Goal: Task Accomplishment & Management: Use online tool/utility

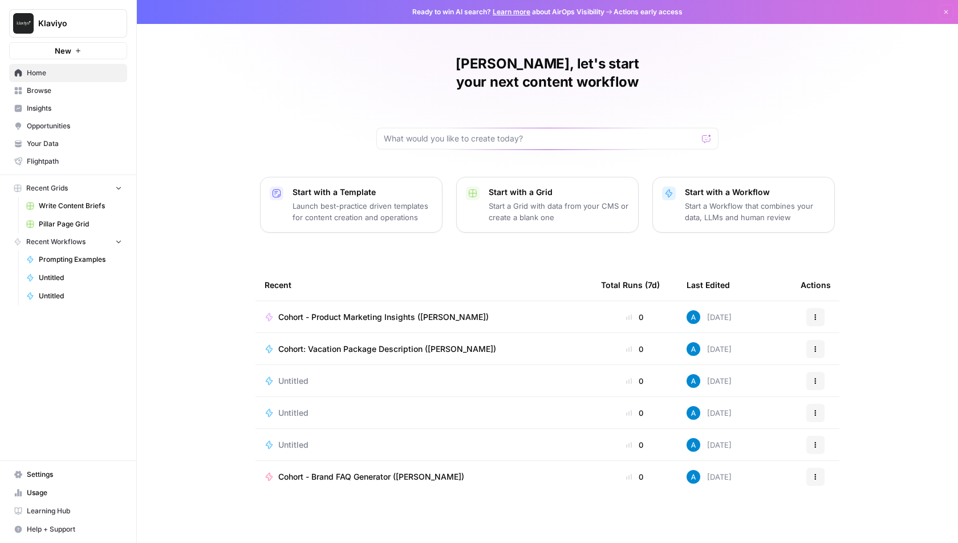
click at [66, 19] on span "Klaviyo" at bounding box center [72, 23] width 69 height 11
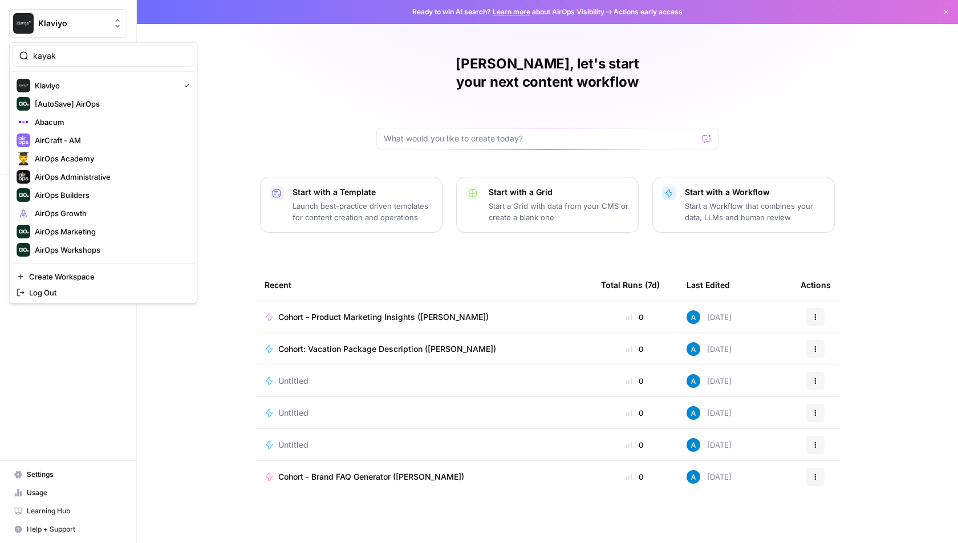
type input "kayak"
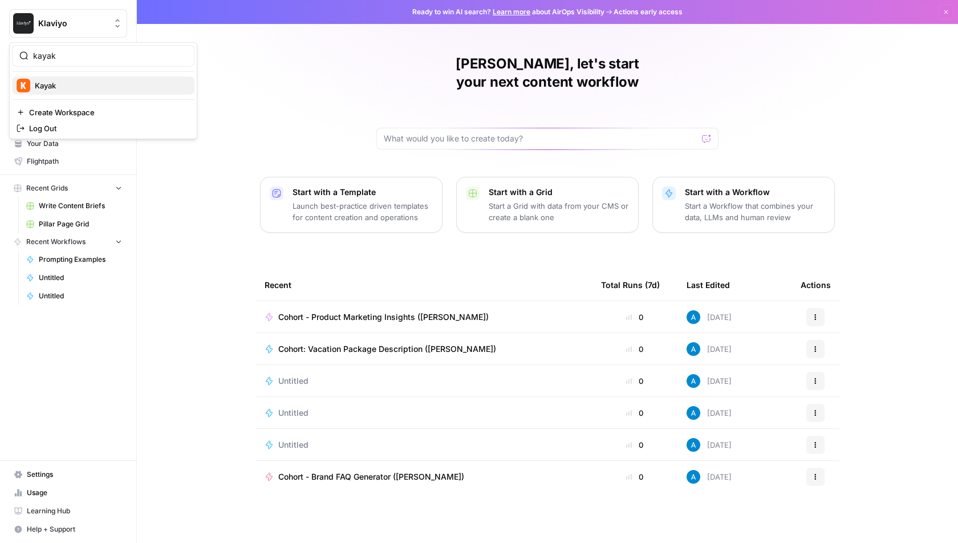
click at [51, 89] on span "Kayak" at bounding box center [110, 85] width 151 height 11
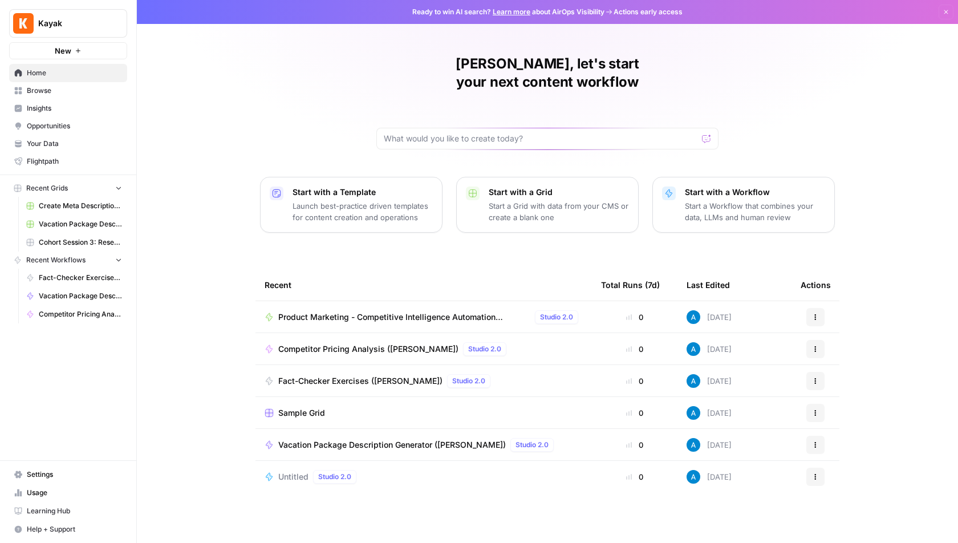
click at [80, 95] on span "Browse" at bounding box center [74, 91] width 95 height 10
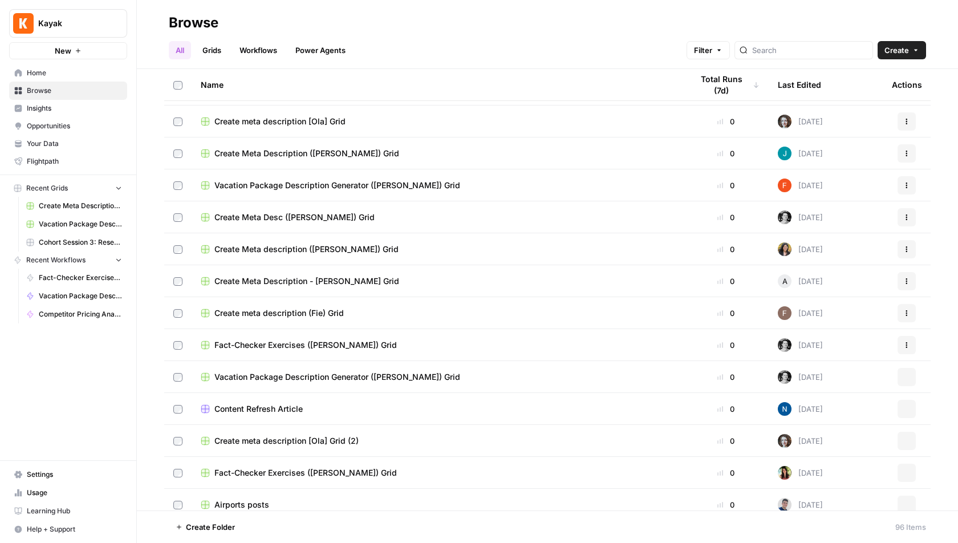
scroll to position [746, 0]
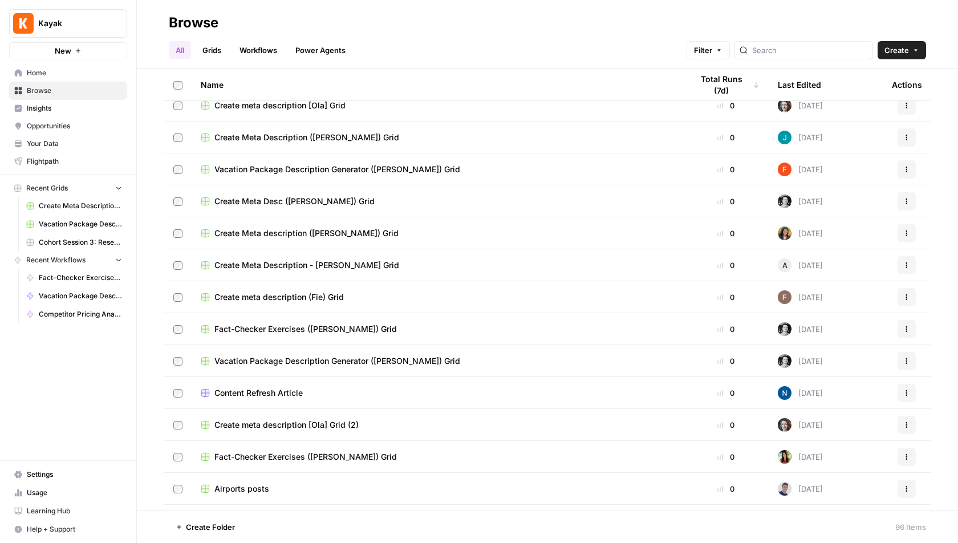
click at [267, 48] on link "Workflows" at bounding box center [258, 50] width 51 height 18
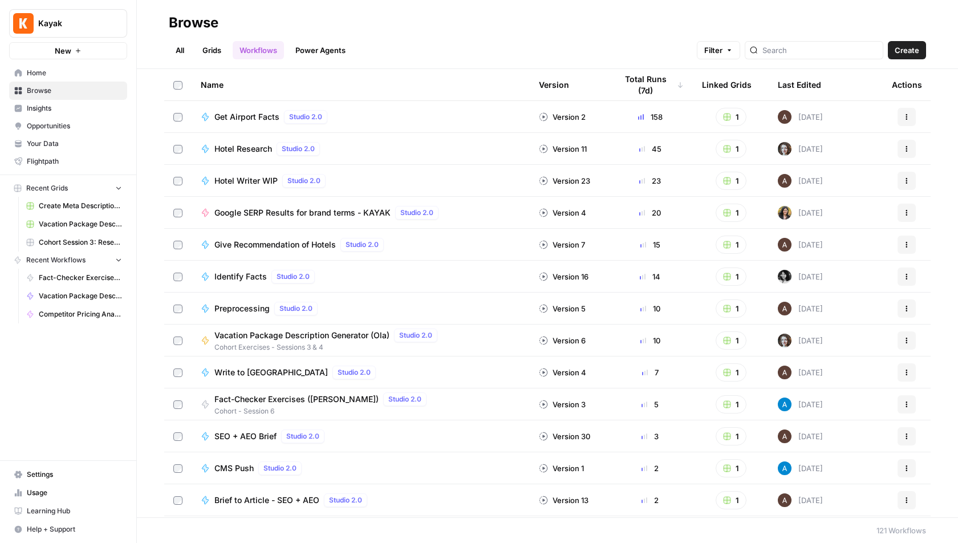
click at [254, 210] on span "Google SERP Results for brand terms - KAYAK" at bounding box center [302, 212] width 176 height 11
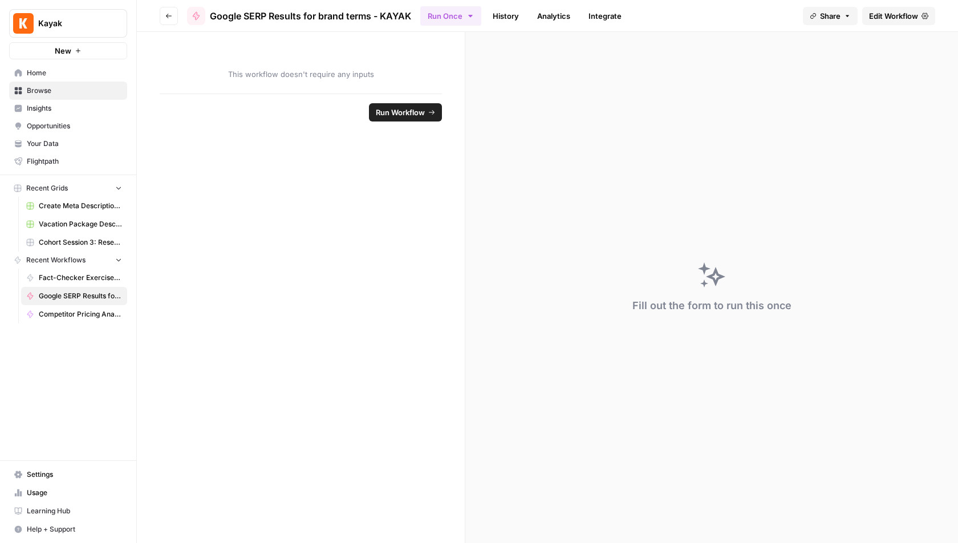
click at [905, 18] on span "Edit Workflow" at bounding box center [893, 15] width 49 height 11
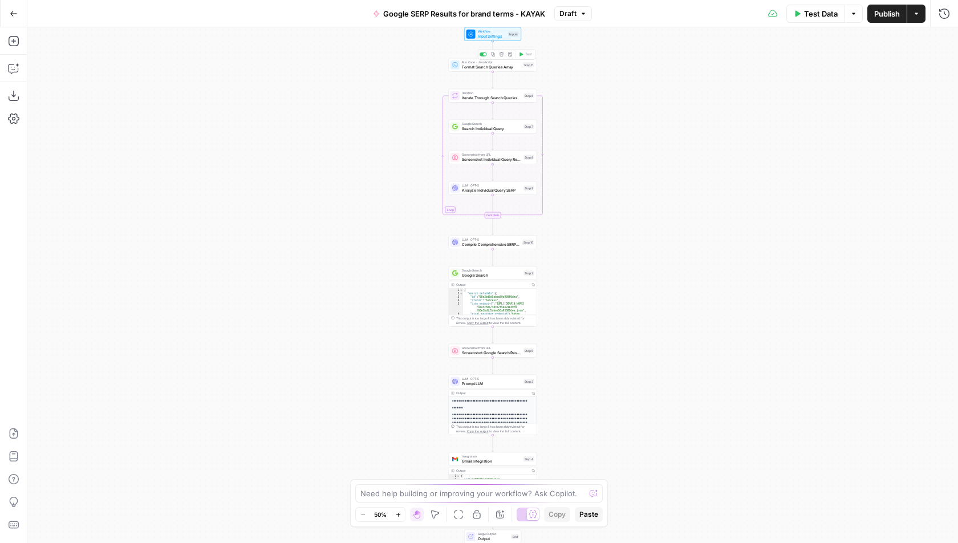
click at [490, 66] on span "Format Search Queries Array" at bounding box center [491, 67] width 59 height 6
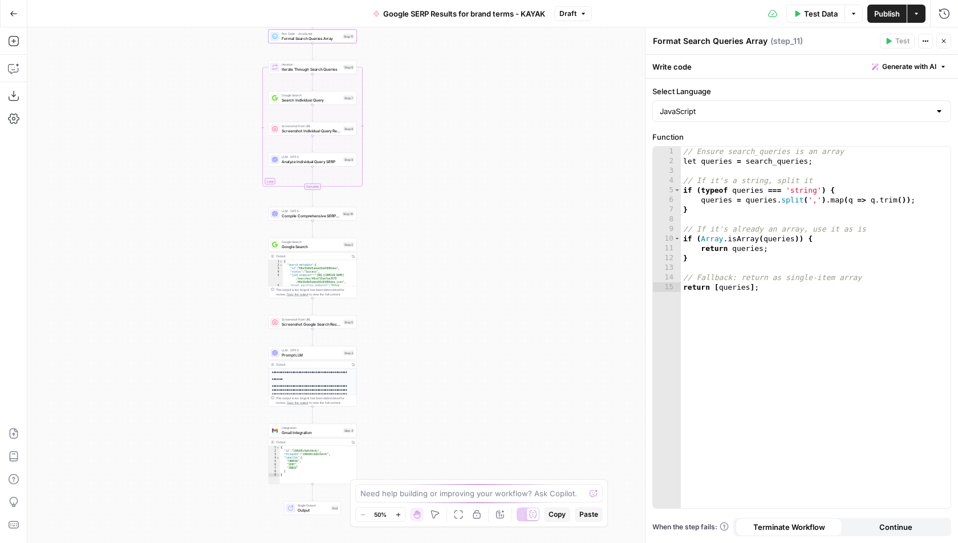
drag, startPoint x: 412, startPoint y: 258, endPoint x: 235, endPoint y: 229, distance: 179.7
click at [234, 230] on div "Workflow Input Settings Inputs Run Code · JavaScript Format Search Queries Arra…" at bounding box center [492, 285] width 931 height 516
click at [318, 218] on span "Compile Comprehensive SERP Report" at bounding box center [311, 216] width 58 height 6
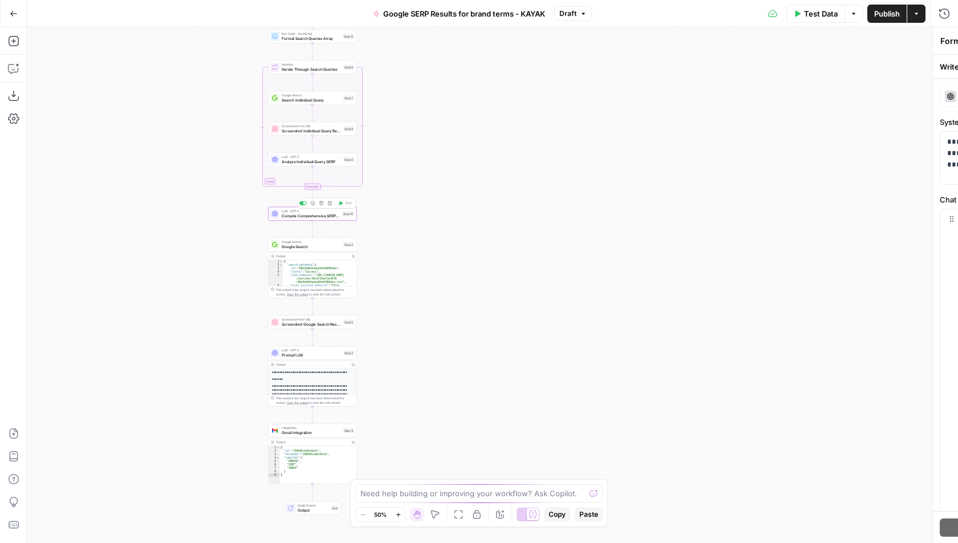
type textarea "Compile Comprehensive SERP Report"
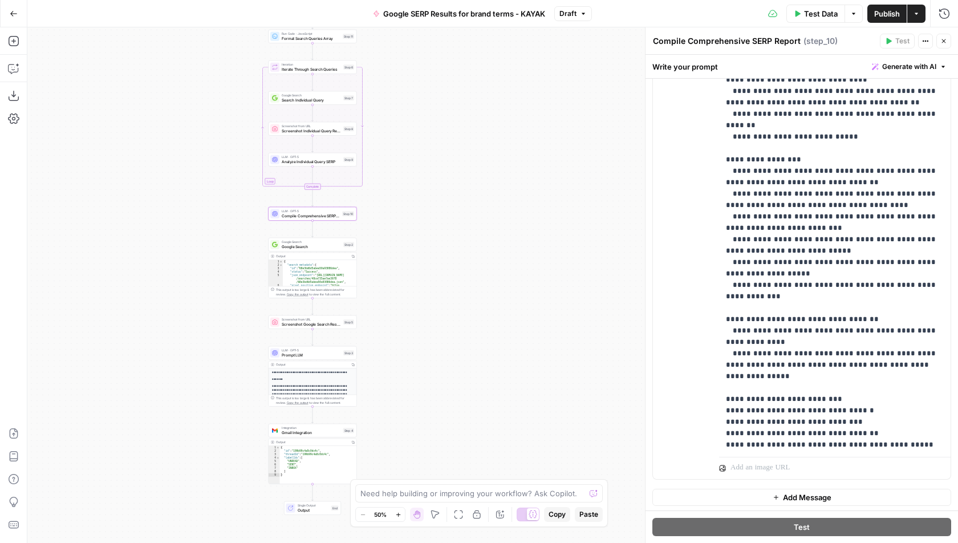
scroll to position [309, 0]
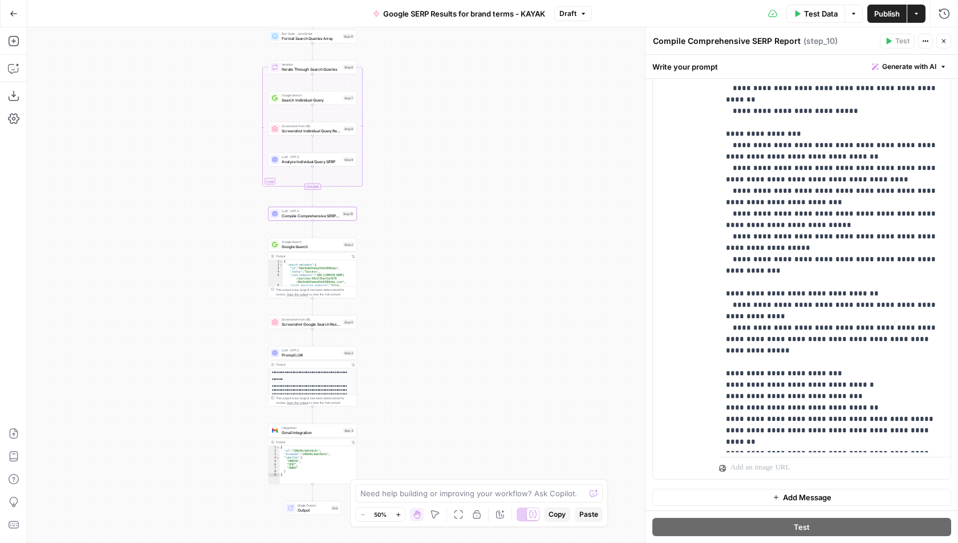
click at [336, 246] on span "Google Search" at bounding box center [311, 247] width 59 height 6
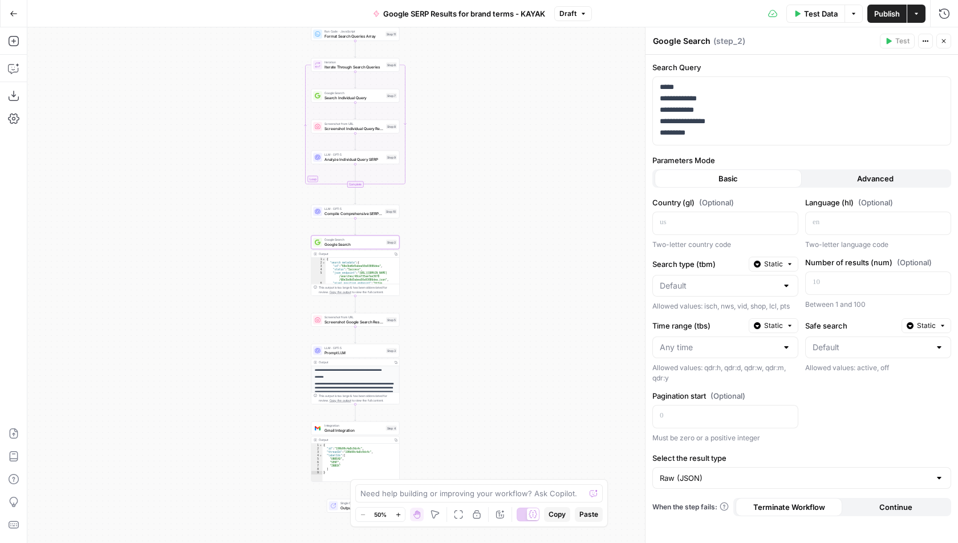
drag, startPoint x: 394, startPoint y: 281, endPoint x: 436, endPoint y: 279, distance: 41.7
click at [437, 279] on div "Workflow Input Settings Inputs Run Code · JavaScript Format Search Queries Arra…" at bounding box center [492, 285] width 931 height 516
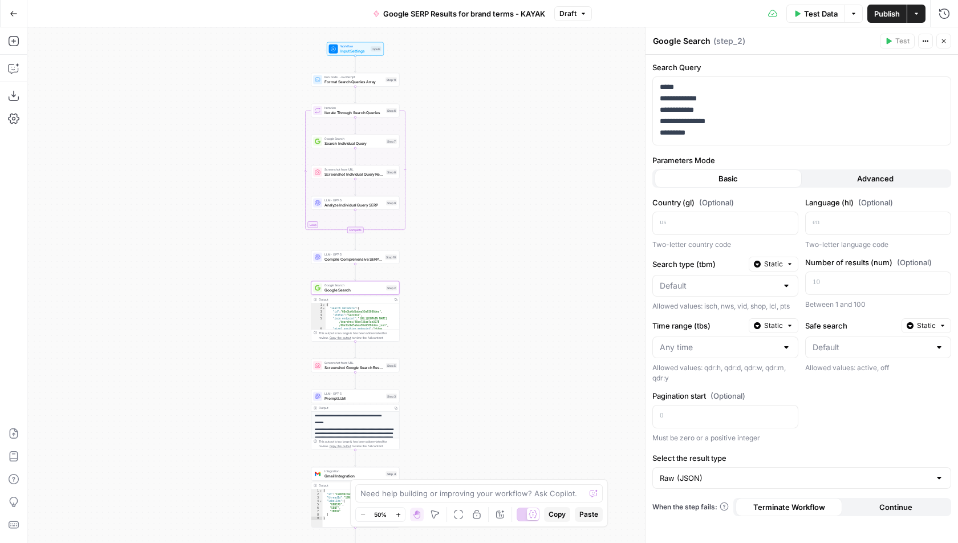
drag, startPoint x: 454, startPoint y: 179, endPoint x: 454, endPoint y: 239, distance: 60.5
click at [454, 239] on div "Workflow Input Settings Inputs Run Code · JavaScript Format Search Queries Arra…" at bounding box center [492, 285] width 931 height 516
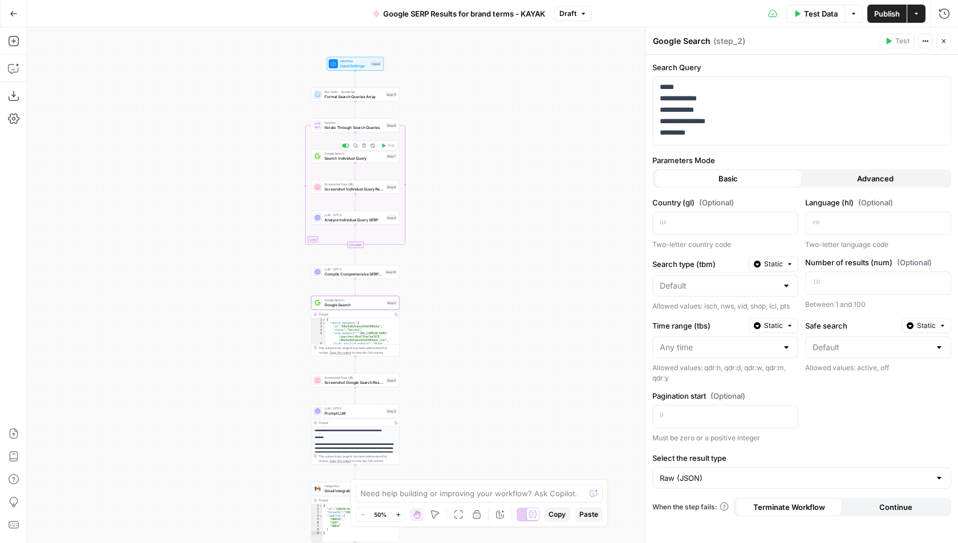
click at [345, 157] on span "Search Individual Query" at bounding box center [354, 158] width 59 height 6
click at [337, 305] on span "Google Search" at bounding box center [354, 305] width 59 height 6
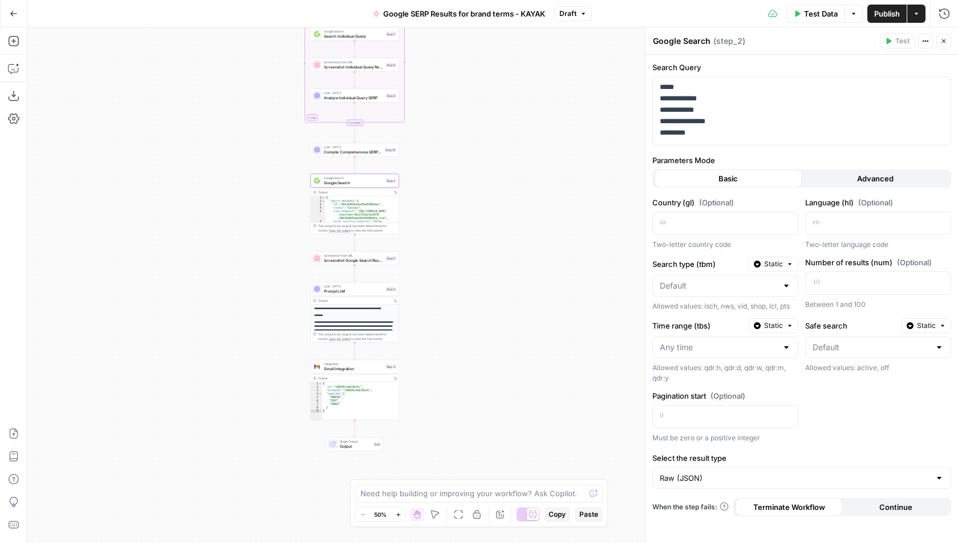
drag, startPoint x: 420, startPoint y: 340, endPoint x: 419, endPoint y: 217, distance: 122.6
click at [419, 217] on div "Workflow Input Settings Inputs Run Code · JavaScript Format Search Queries Arra…" at bounding box center [492, 285] width 931 height 516
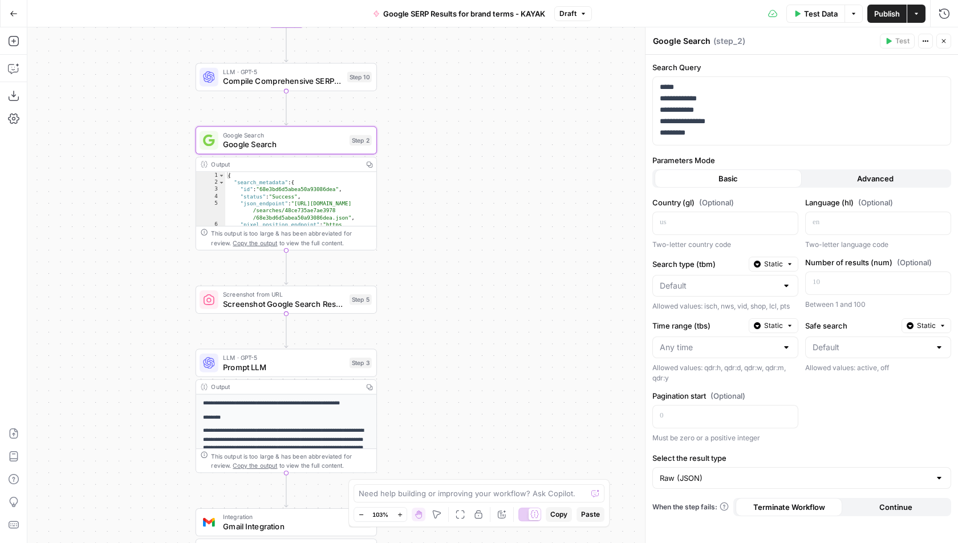
drag, startPoint x: 457, startPoint y: 184, endPoint x: 457, endPoint y: 221, distance: 37.6
click at [457, 221] on div "Workflow Input Settings Inputs Run Code · JavaScript Format Search Queries Arra…" at bounding box center [492, 285] width 931 height 516
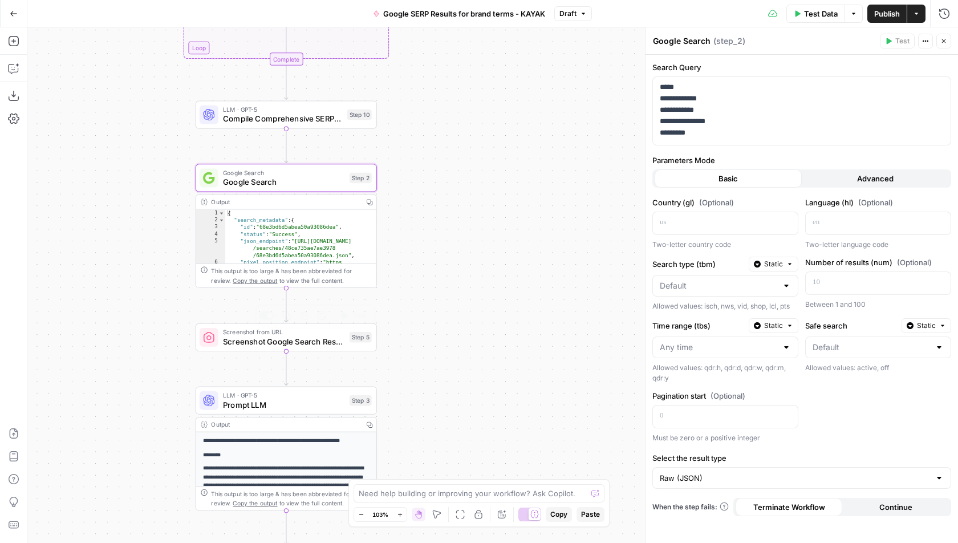
click at [323, 339] on span "Screenshot Google Search Results" at bounding box center [284, 341] width 122 height 12
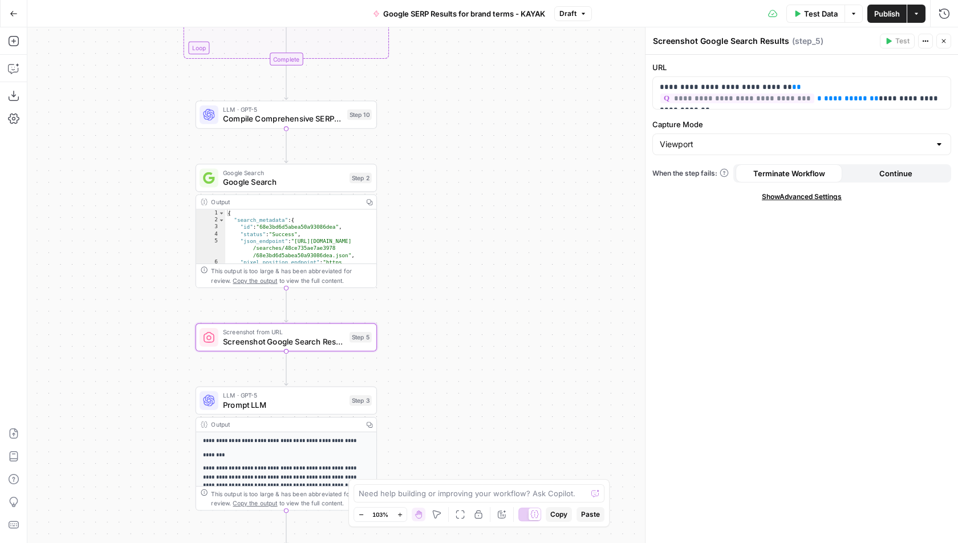
click at [340, 402] on span "Prompt LLM" at bounding box center [284, 405] width 122 height 12
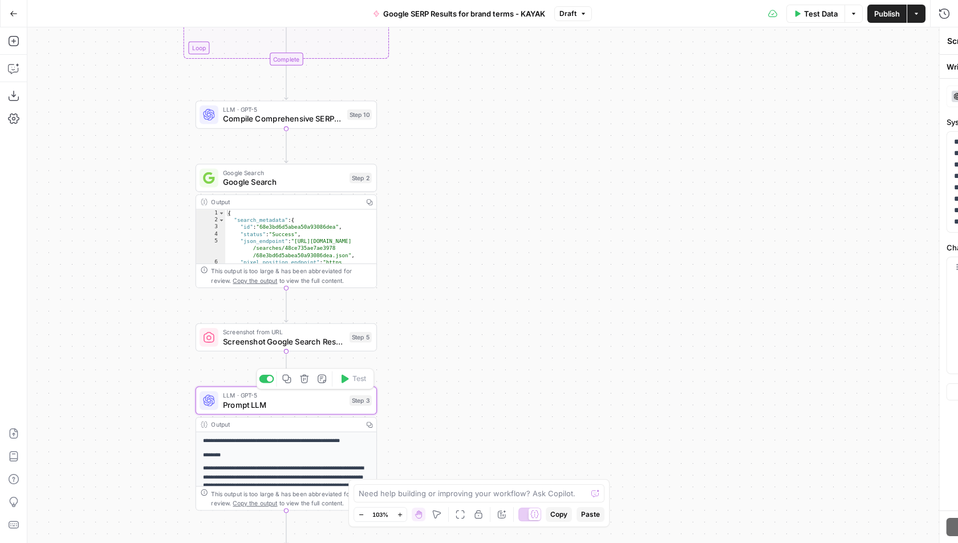
type textarea "Prompt LLM"
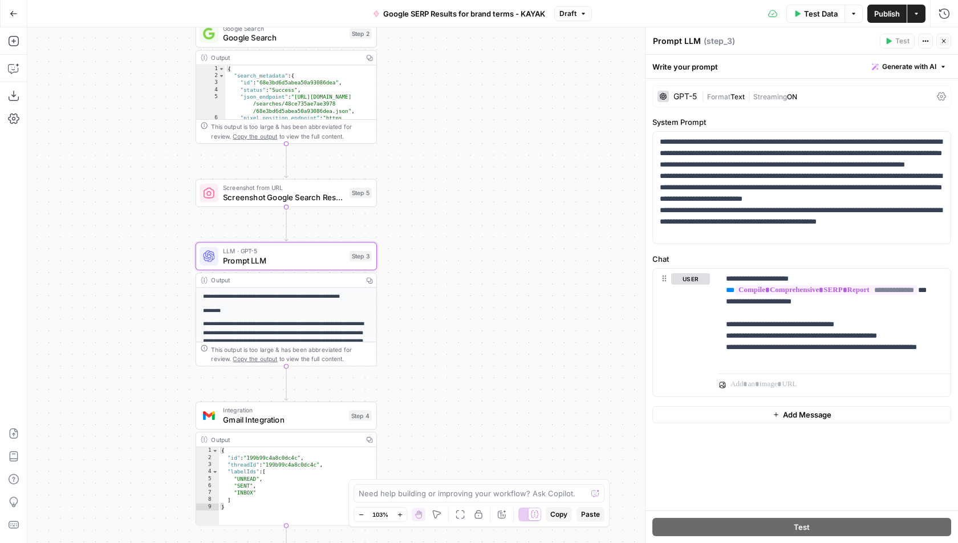
drag, startPoint x: 433, startPoint y: 371, endPoint x: 431, endPoint y: 189, distance: 181.9
click at [431, 189] on div "Workflow Input Settings Inputs Run Code · JavaScript Format Search Queries Arra…" at bounding box center [492, 285] width 931 height 516
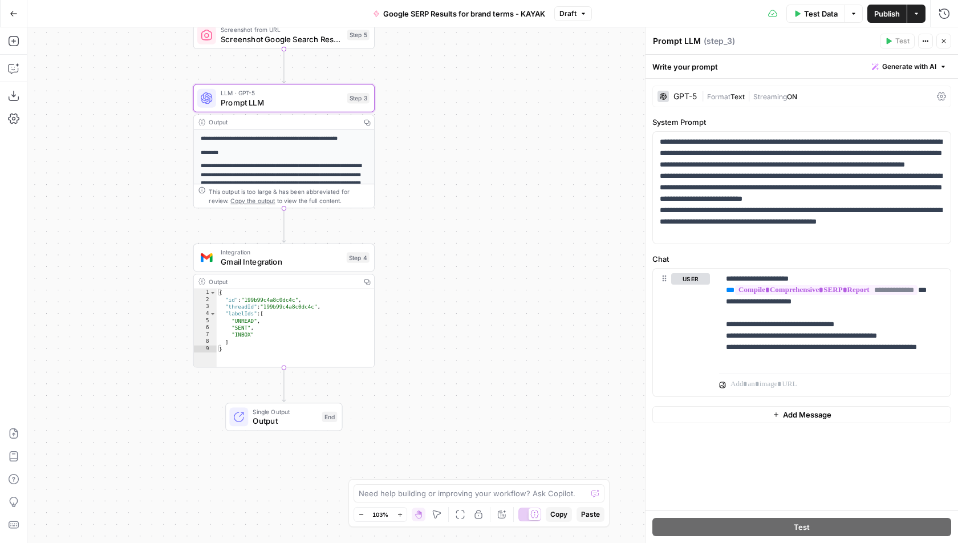
drag, startPoint x: 433, startPoint y: 351, endPoint x: 433, endPoint y: 226, distance: 124.3
click at [433, 226] on div "Workflow Input Settings Inputs Run Code · JavaScript Format Search Queries Arra…" at bounding box center [492, 285] width 931 height 516
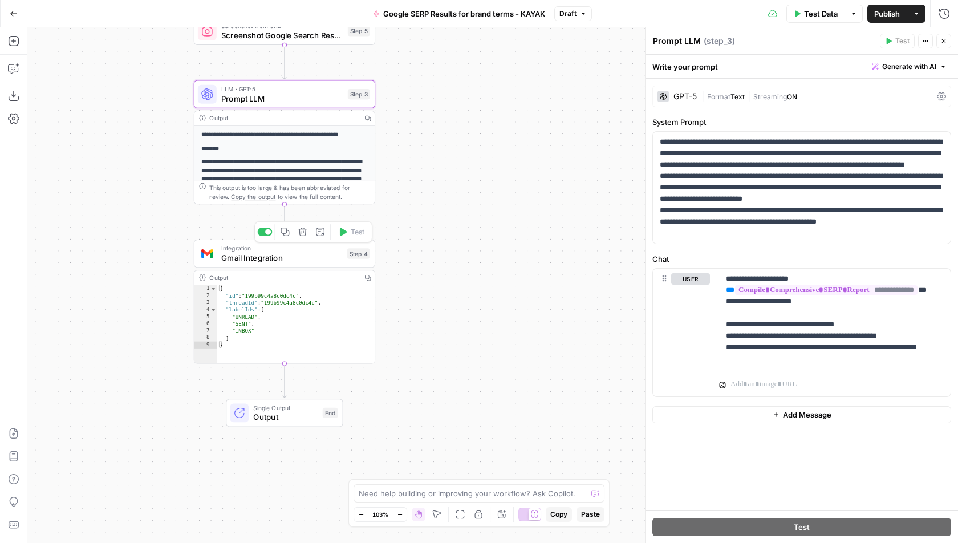
click at [344, 260] on div "Integration Gmail Integration Step 4 Copy step Delete step Add Note Test" at bounding box center [284, 254] width 172 height 20
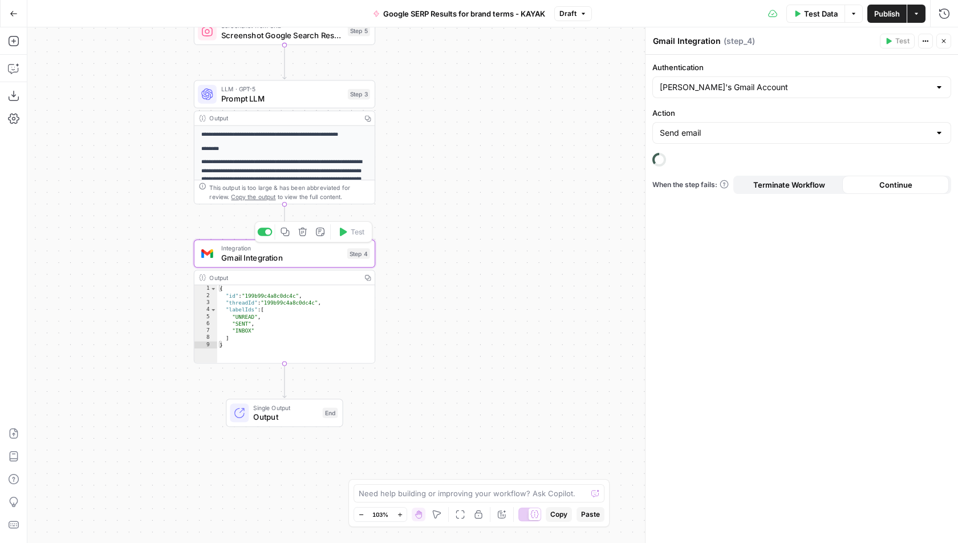
drag, startPoint x: 462, startPoint y: 110, endPoint x: 462, endPoint y: 283, distance: 172.8
click at [462, 282] on div "Workflow Input Settings Inputs Run Code · JavaScript Format Search Queries Arra…" at bounding box center [492, 285] width 931 height 516
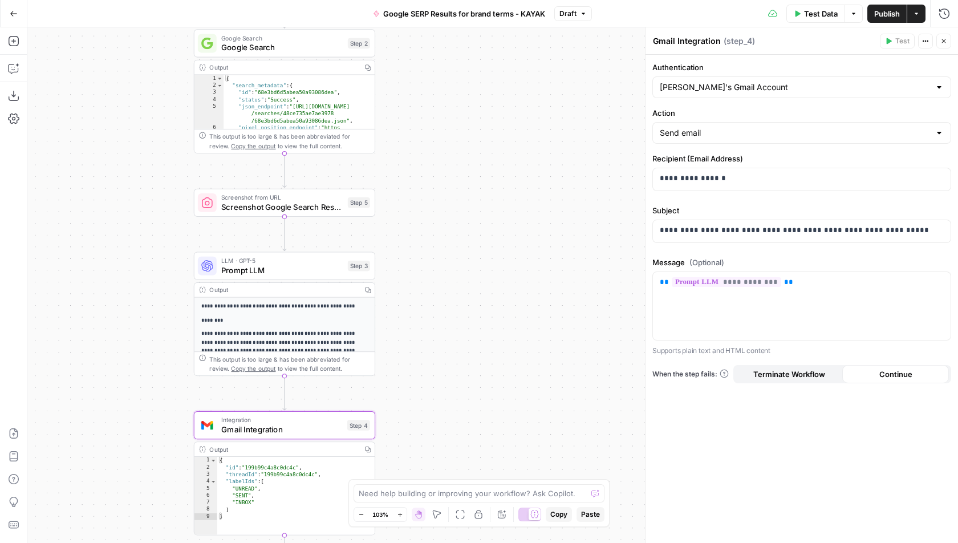
drag, startPoint x: 449, startPoint y: 144, endPoint x: 449, endPoint y: 195, distance: 51.3
click at [449, 195] on div "Workflow Input Settings Inputs Run Code · JavaScript Format Search Queries Arra…" at bounding box center [492, 285] width 931 height 516
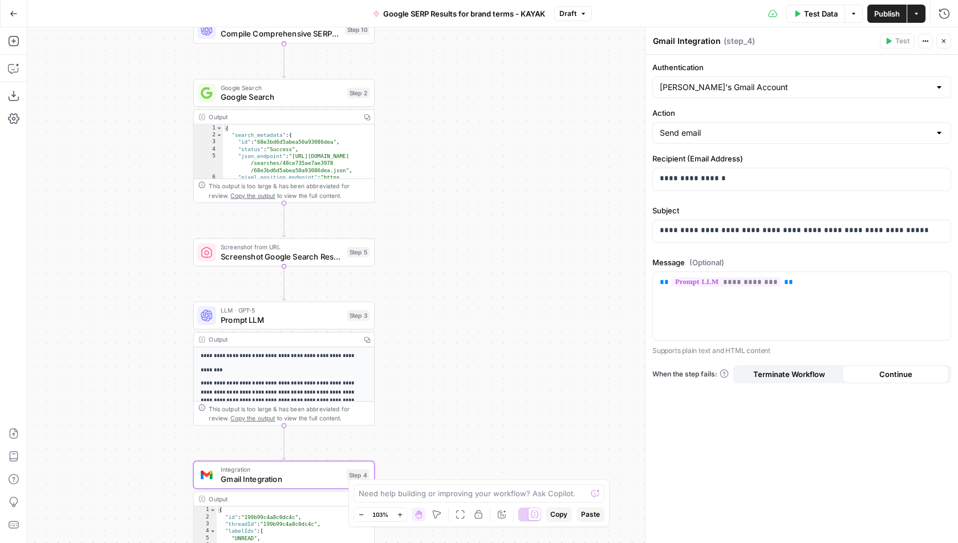
drag, startPoint x: 418, startPoint y: 355, endPoint x: 421, endPoint y: 161, distance: 193.9
click at [420, 161] on div "Workflow Input Settings Inputs Run Code · JavaScript Format Search Queries Arra…" at bounding box center [492, 285] width 931 height 516
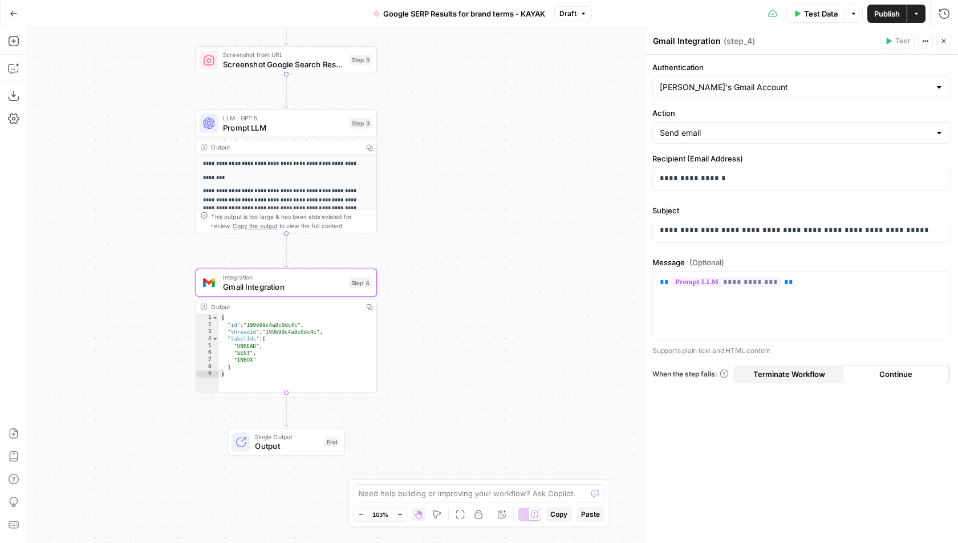
click at [302, 127] on span "Prompt LLM" at bounding box center [284, 127] width 122 height 12
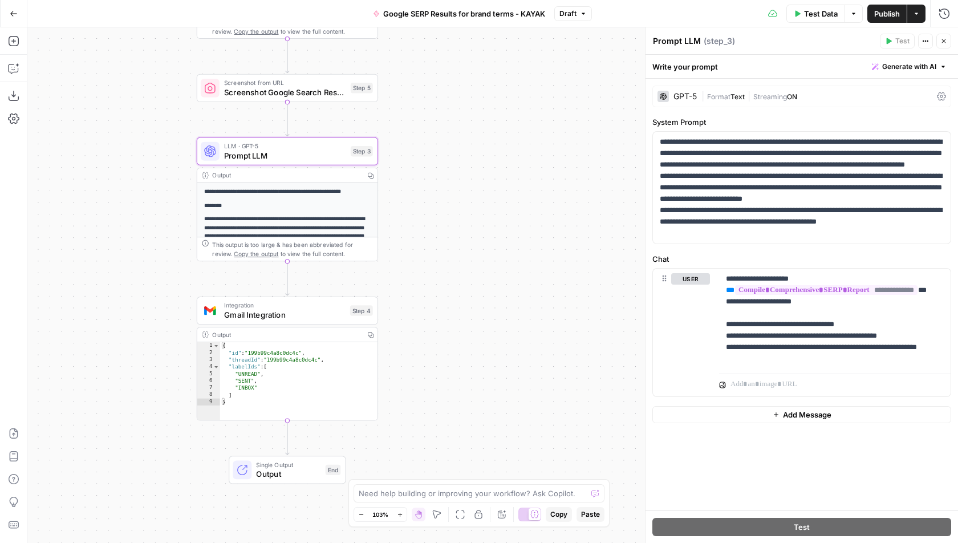
drag, startPoint x: 450, startPoint y: 132, endPoint x: 503, endPoint y: 350, distance: 223.7
click at [502, 348] on div "Workflow Input Settings Inputs Run Code · JavaScript Format Search Queries Arra…" at bounding box center [492, 285] width 931 height 516
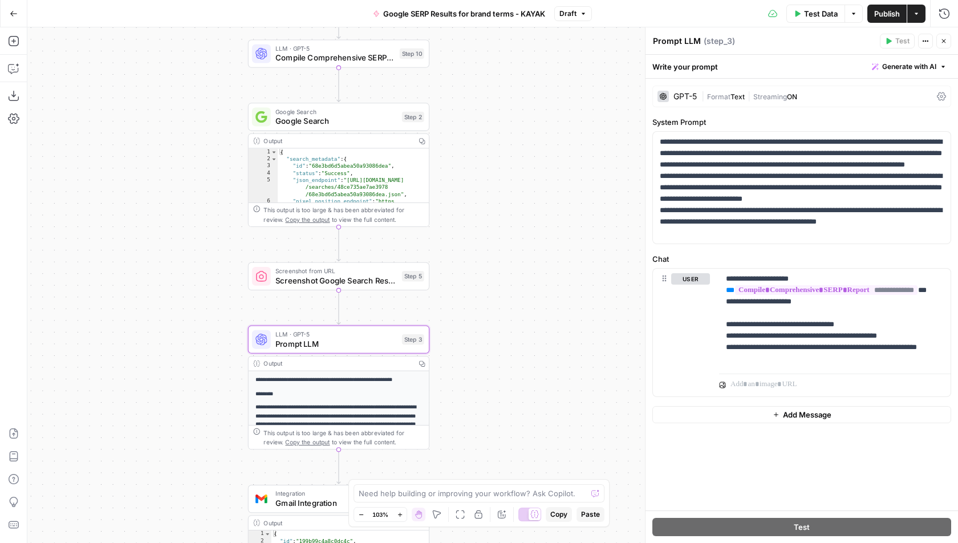
drag, startPoint x: 500, startPoint y: 197, endPoint x: 507, endPoint y: 406, distance: 209.4
click at [506, 404] on div "Workflow Input Settings Inputs Run Code · JavaScript Format Search Queries Arra…" at bounding box center [492, 285] width 931 height 516
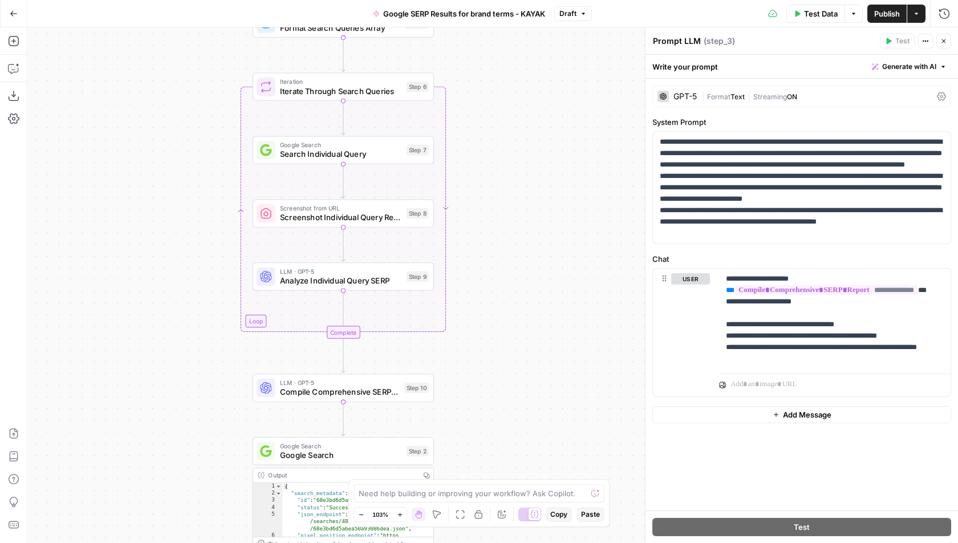
drag, startPoint x: 459, startPoint y: 224, endPoint x: 457, endPoint y: 355, distance: 131.2
click at [457, 353] on div "Workflow Input Settings Inputs Run Code · JavaScript Format Search Queries Arra…" at bounding box center [492, 285] width 931 height 516
drag, startPoint x: 469, startPoint y: 185, endPoint x: 469, endPoint y: 258, distance: 73.0
click at [469, 257] on div "Workflow Input Settings Inputs Run Code · JavaScript Format Search Queries Arra…" at bounding box center [492, 285] width 931 height 516
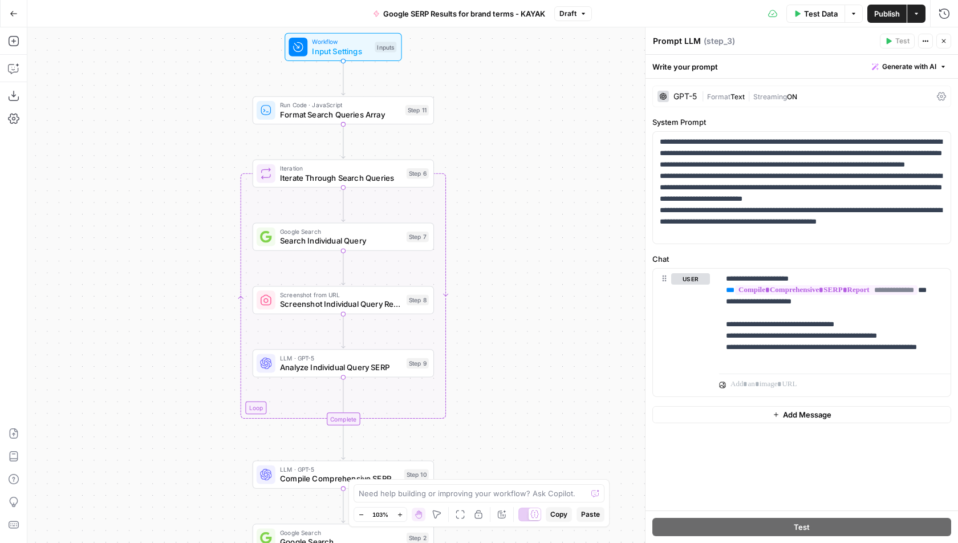
drag, startPoint x: 484, startPoint y: 169, endPoint x: 484, endPoint y: 200, distance: 31.4
click at [484, 200] on div "Workflow Input Settings Inputs Run Code · JavaScript Format Search Queries Arra…" at bounding box center [492, 285] width 931 height 516
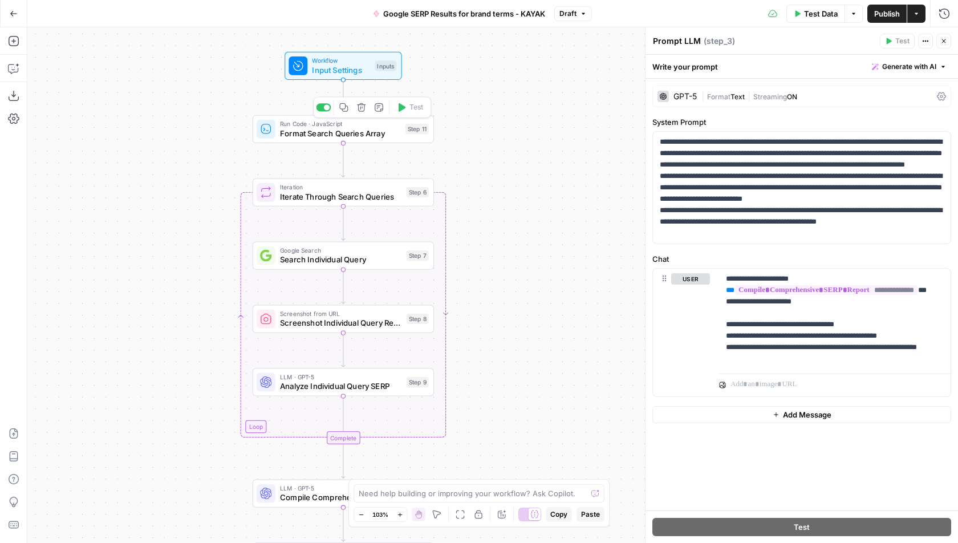
click at [396, 127] on span "Format Search Queries Array" at bounding box center [340, 133] width 121 height 12
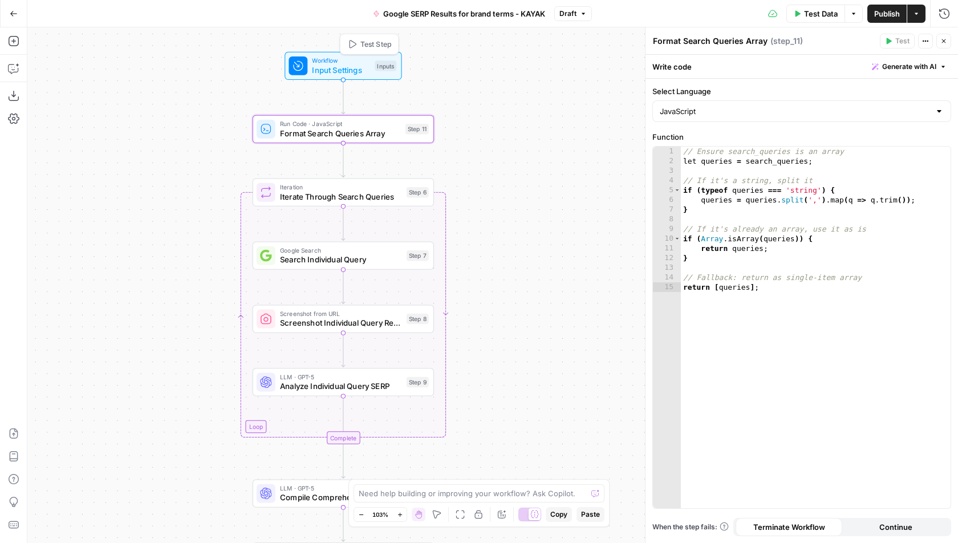
click at [363, 64] on span "Input Settings" at bounding box center [341, 70] width 58 height 12
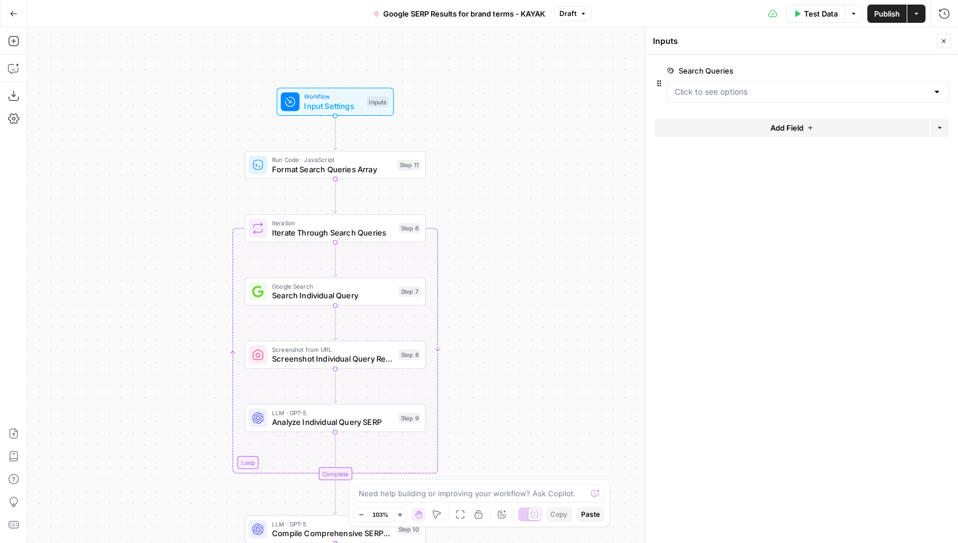
drag, startPoint x: 487, startPoint y: 298, endPoint x: 479, endPoint y: 339, distance: 41.8
click at [479, 339] on div "Workflow Input Settings Inputs Run Code · JavaScript Format Search Queries Arra…" at bounding box center [492, 285] width 931 height 516
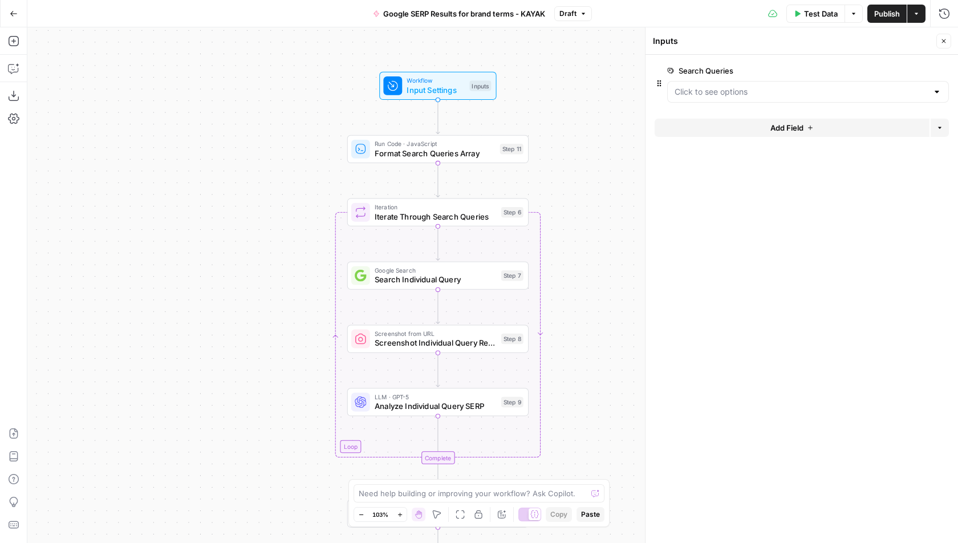
drag, startPoint x: 459, startPoint y: 201, endPoint x: 601, endPoint y: 186, distance: 142.8
click at [601, 185] on div "Workflow Input Settings Inputs Run Code · JavaScript Format Search Queries Arra…" at bounding box center [492, 285] width 931 height 516
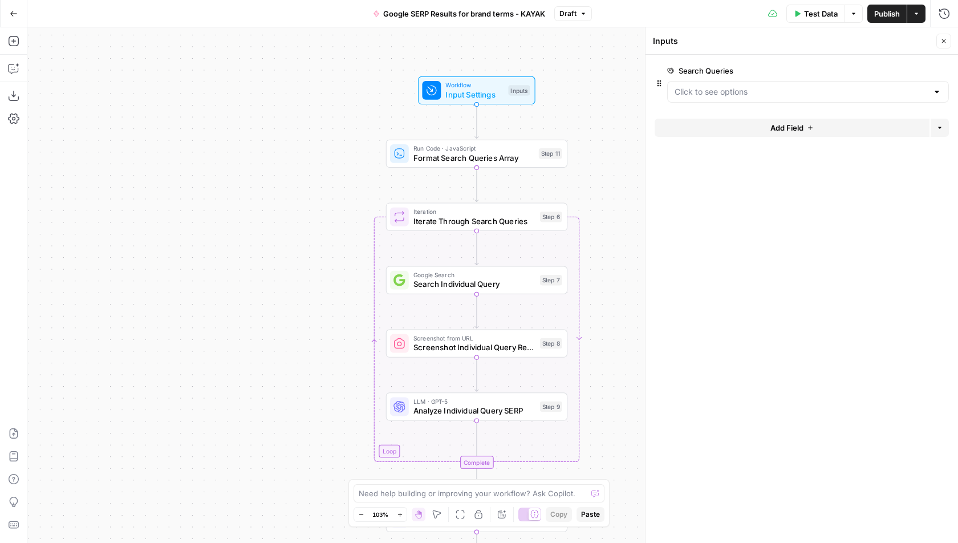
click at [19, 46] on button "Add Steps" at bounding box center [14, 41] width 18 height 18
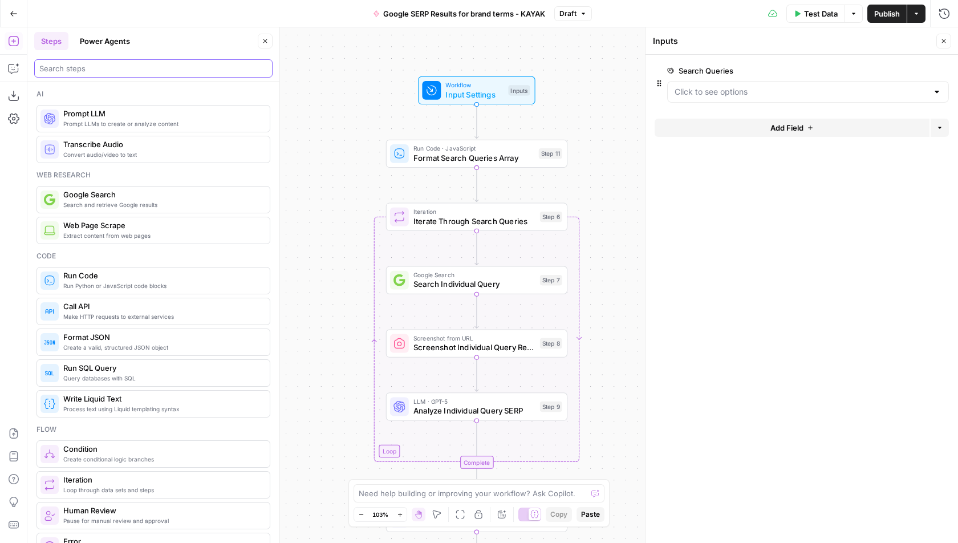
click at [122, 70] on input "search" at bounding box center [153, 68] width 228 height 11
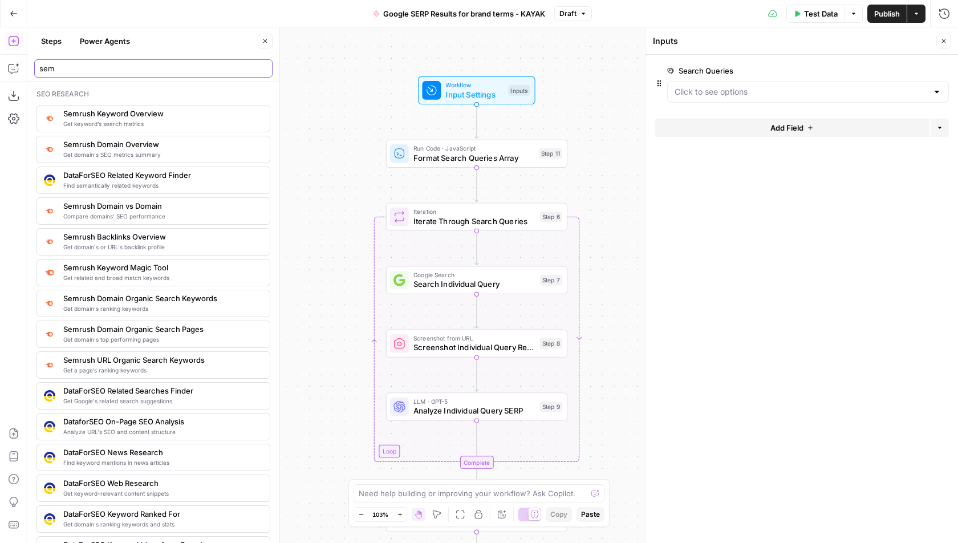
type input "sem"
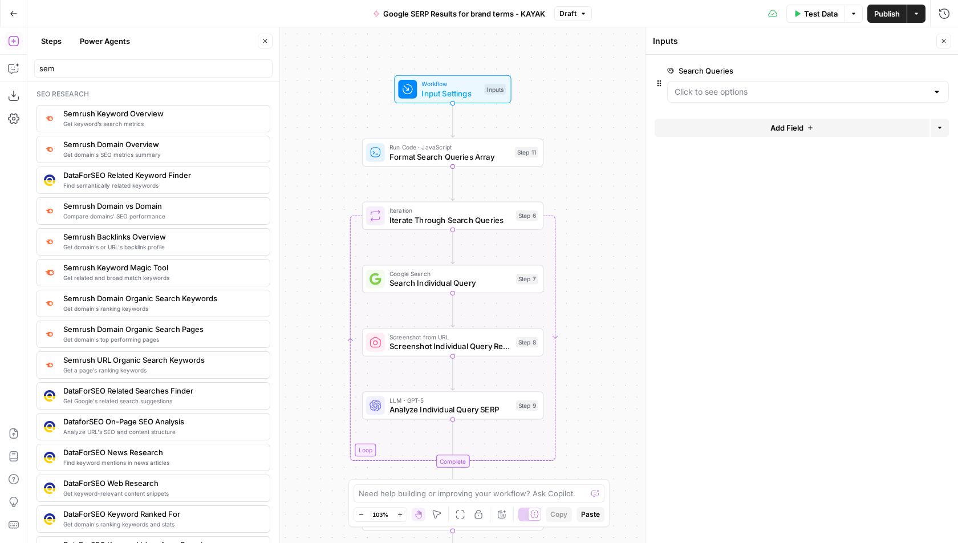
drag, startPoint x: 607, startPoint y: 170, endPoint x: 582, endPoint y: 168, distance: 24.6
click at [582, 168] on div "Workflow Input Settings Inputs Run Code · JavaScript Format Search Queries Arra…" at bounding box center [492, 285] width 931 height 516
click at [454, 91] on span "Input Settings" at bounding box center [450, 93] width 58 height 12
click at [736, 90] on Queries "Search Queries" at bounding box center [801, 91] width 253 height 11
click at [720, 317] on form "Search Queries edit field Delete group Add Field Options" at bounding box center [802, 299] width 313 height 488
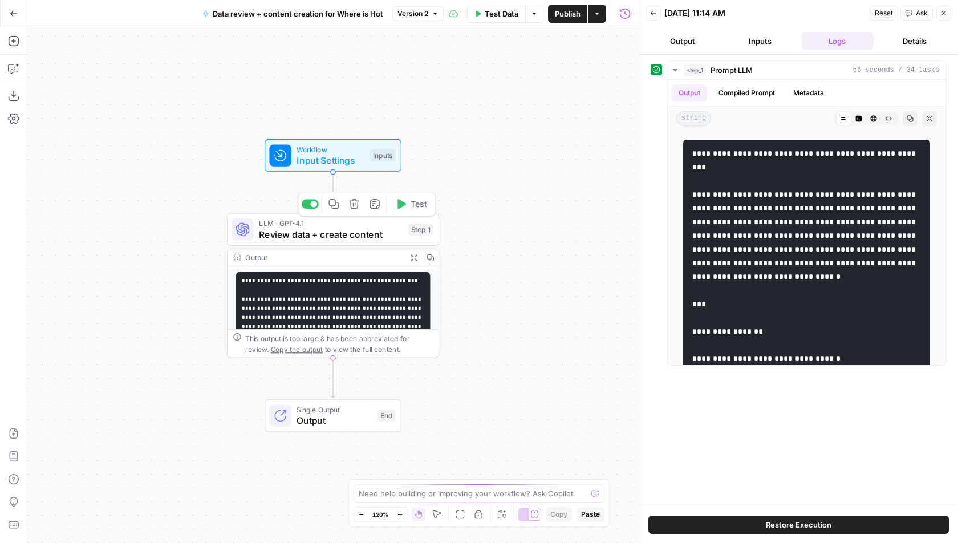
click at [289, 232] on span "Review data + create content" at bounding box center [331, 235] width 144 height 14
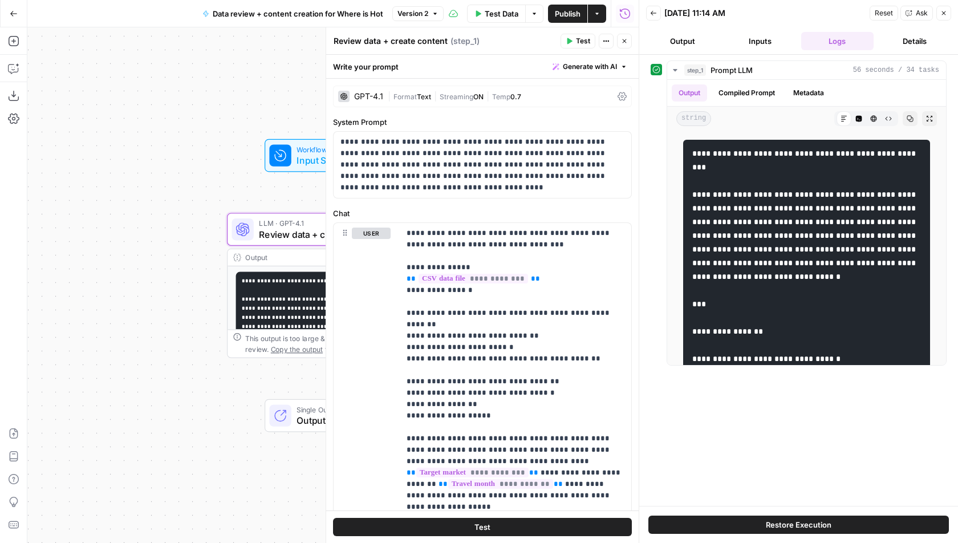
click at [624, 42] on icon "button" at bounding box center [624, 41] width 7 height 7
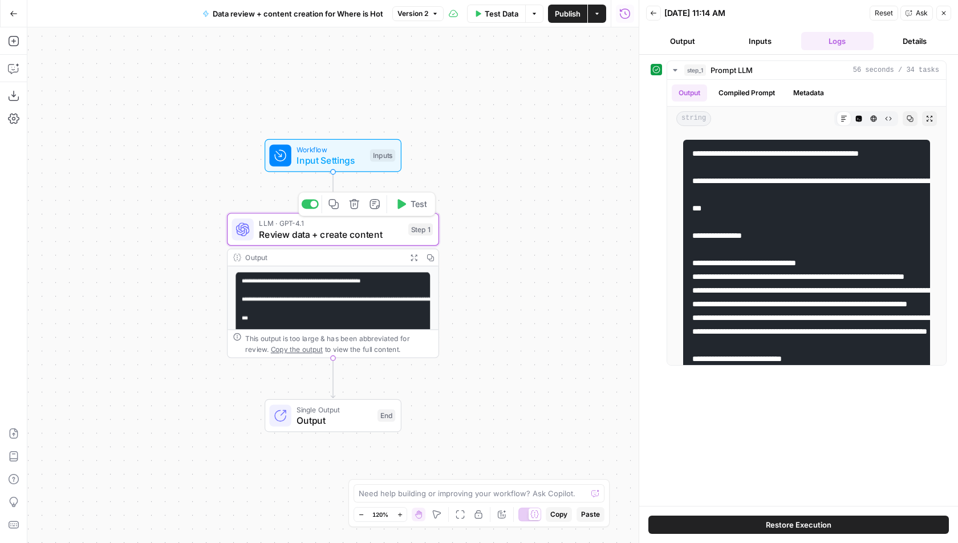
click at [367, 149] on div "Workflow Input Settings Inputs Test Step" at bounding box center [332, 155] width 126 height 23
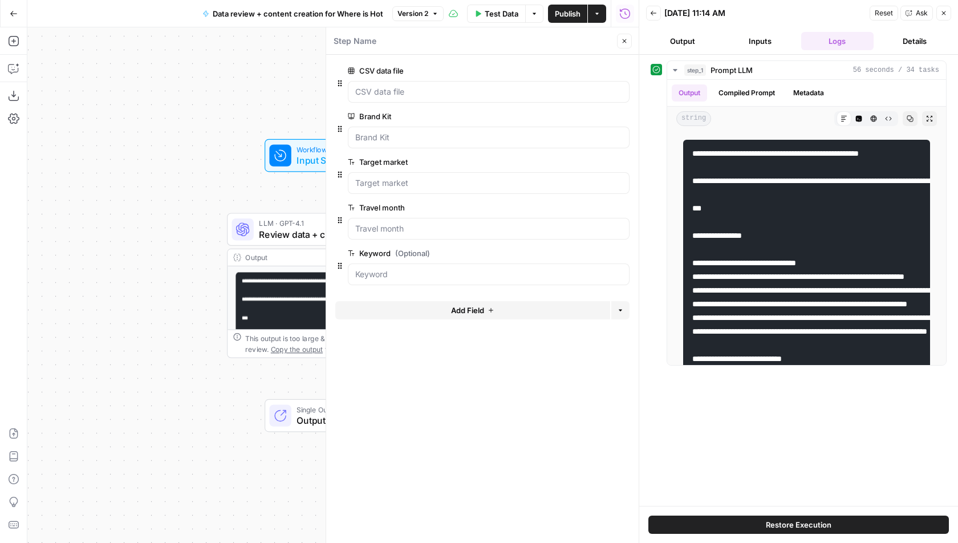
click at [624, 46] on button "Close" at bounding box center [624, 41] width 15 height 15
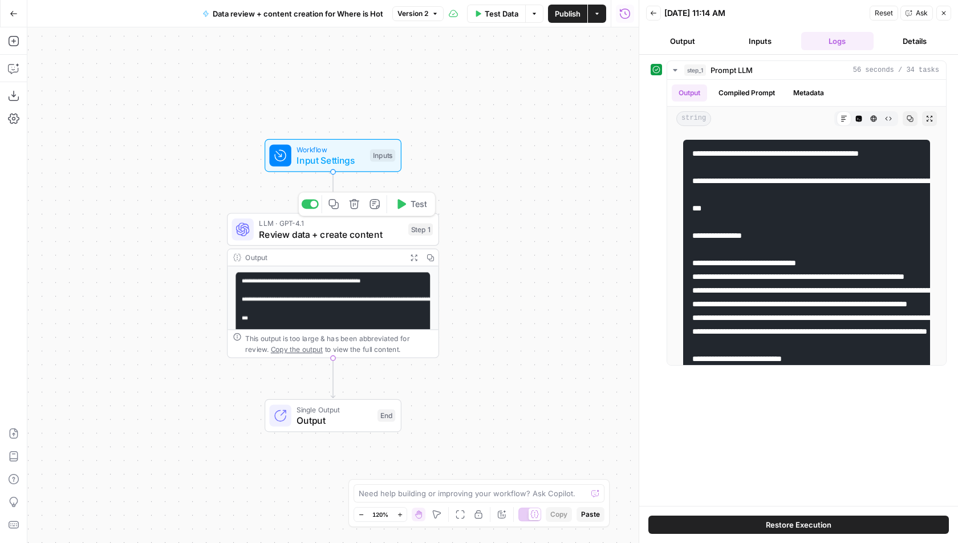
click at [350, 232] on span "Review data + create content" at bounding box center [331, 235] width 144 height 14
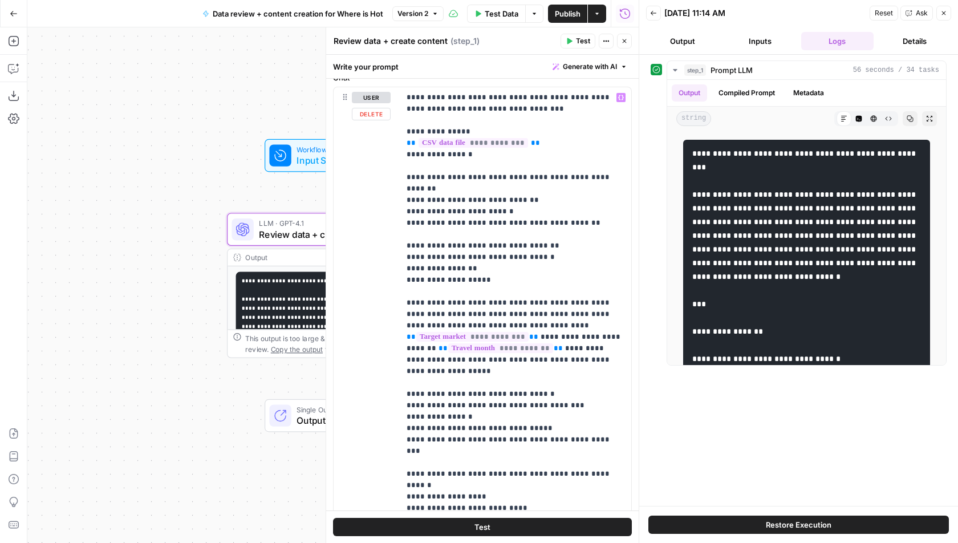
scroll to position [202, 0]
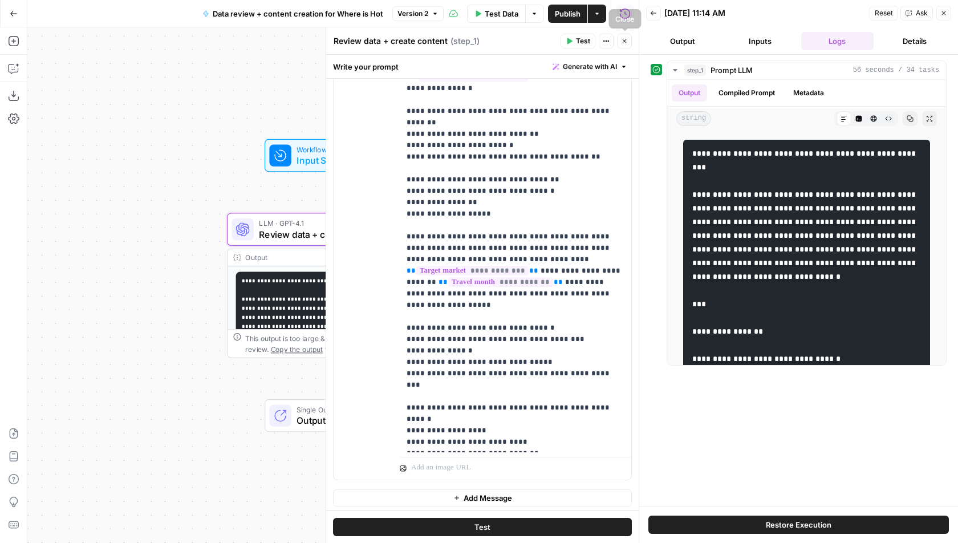
click at [628, 43] on button "Close" at bounding box center [624, 41] width 15 height 15
